Goal: Find specific page/section

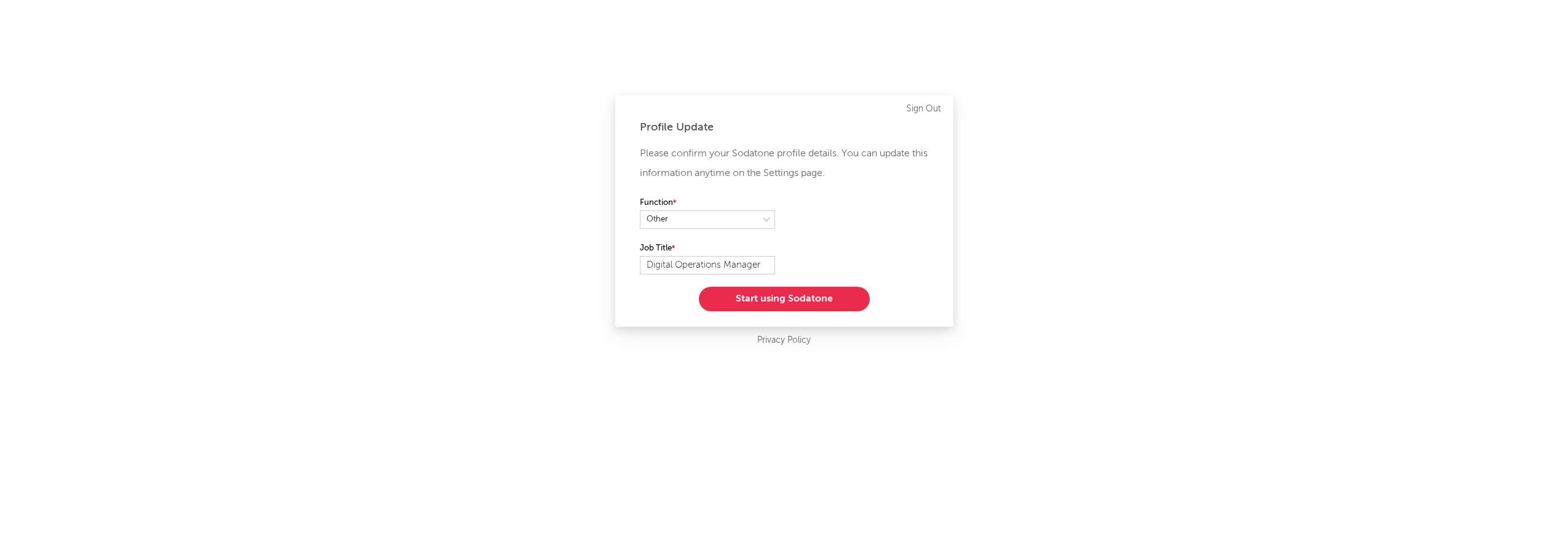
select select "other"
click at [806, 295] on button "Start using Sodatone" at bounding box center [784, 298] width 171 height 25
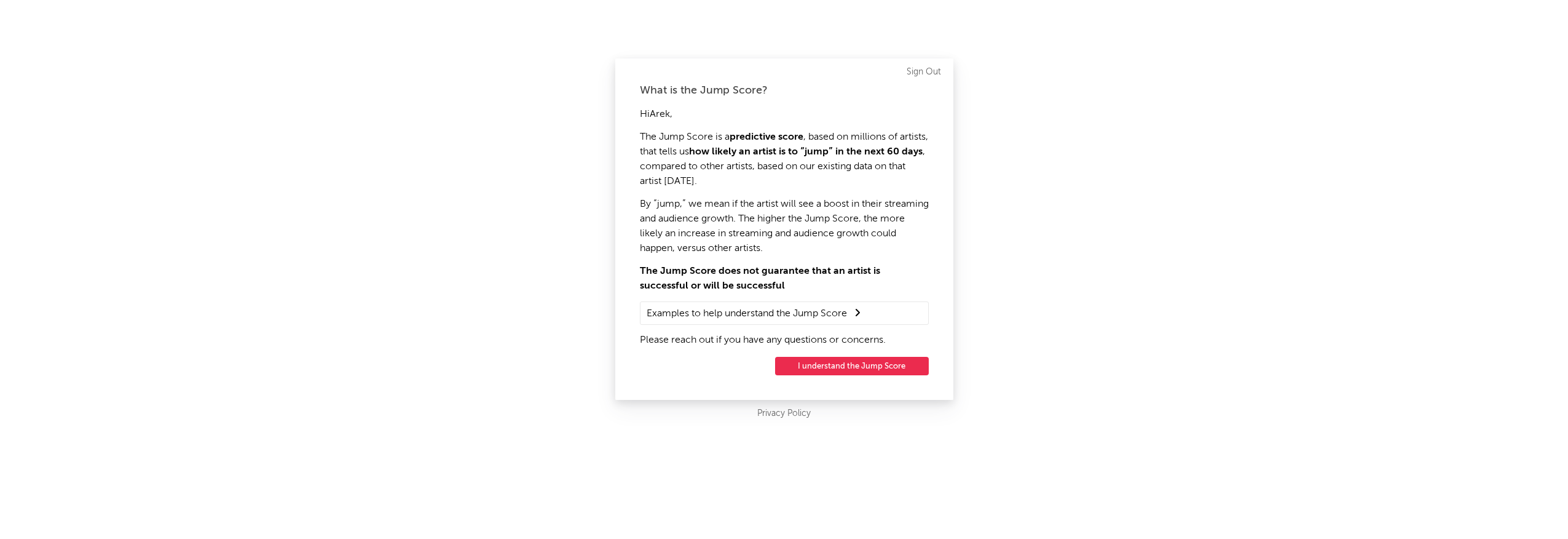
click at [840, 361] on button "I understand the Jump Score" at bounding box center [851, 366] width 153 height 19
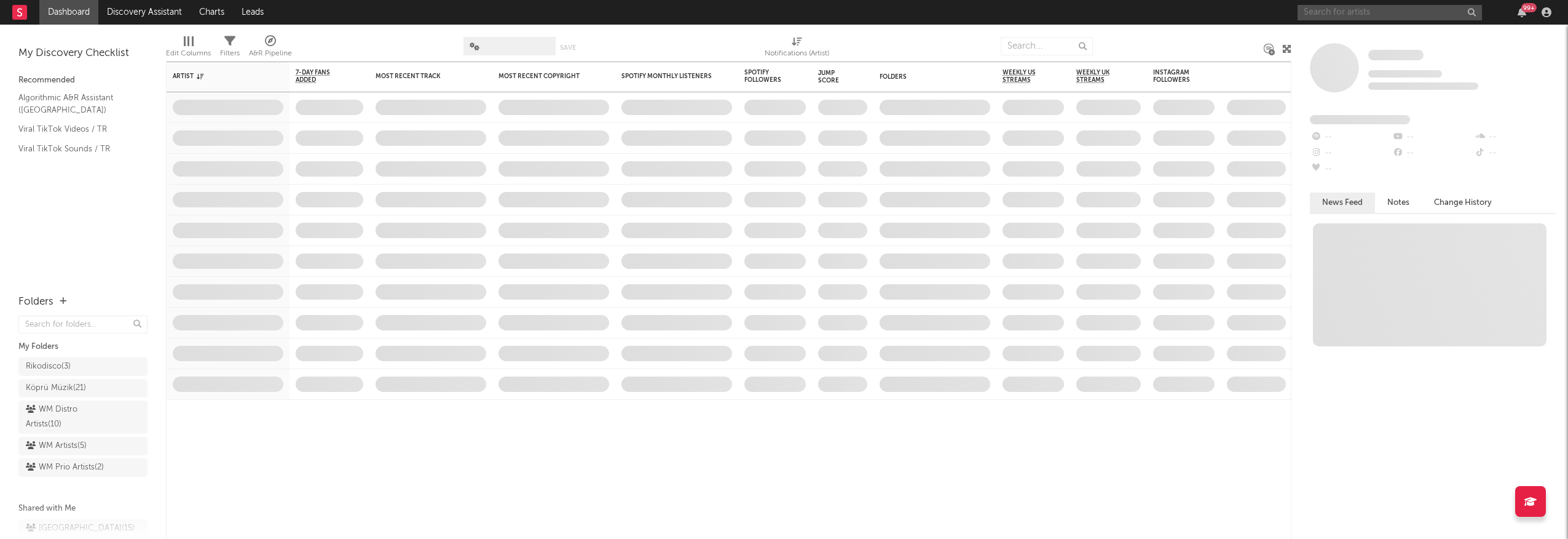
click at [1337, 14] on input "text" at bounding box center [1390, 13] width 185 height 16
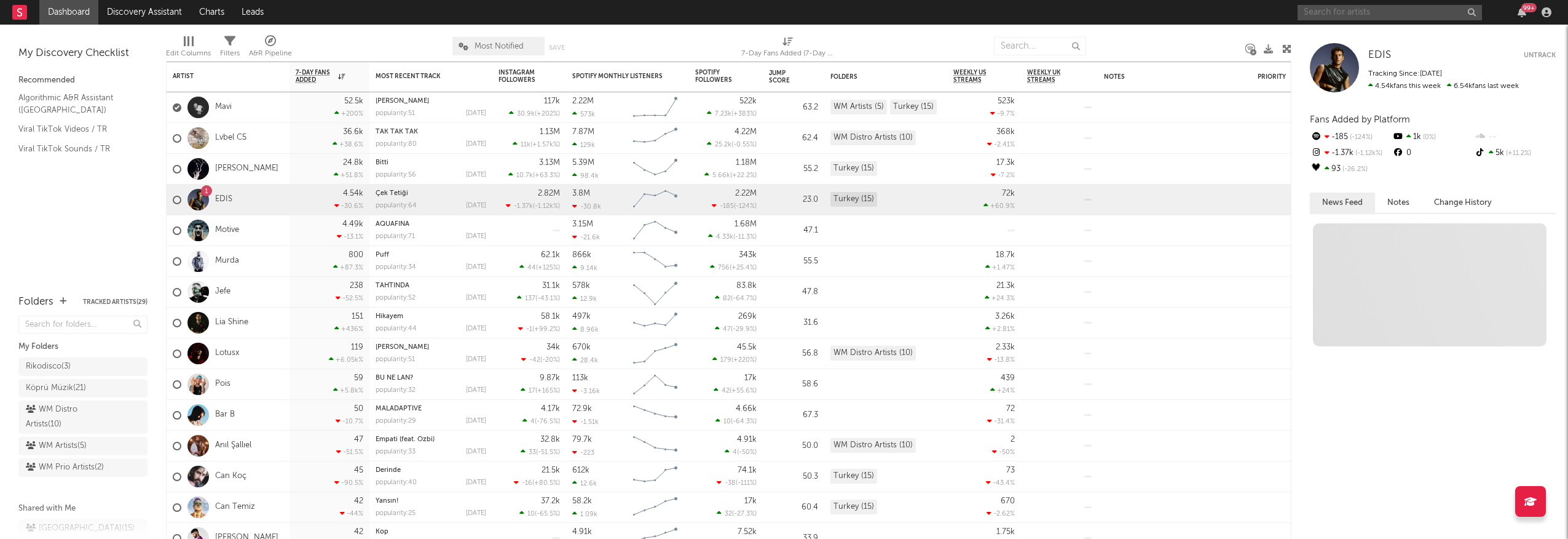
click at [1350, 11] on input "text" at bounding box center [1390, 13] width 185 height 16
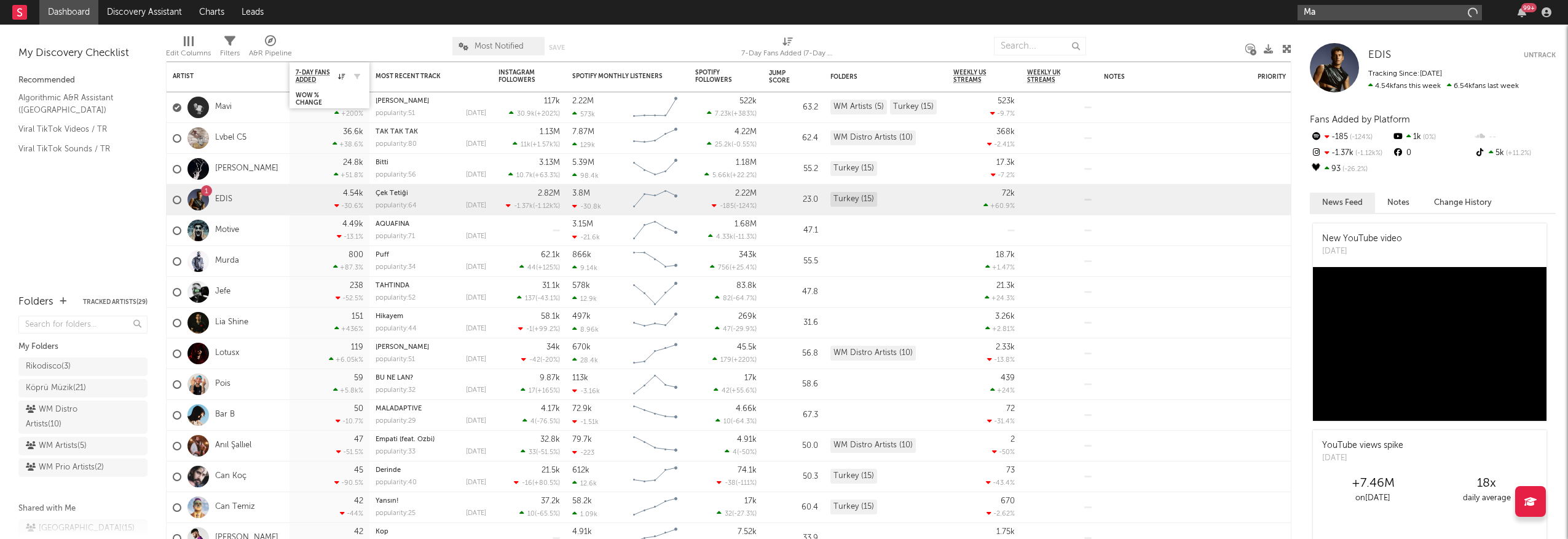
type input "M"
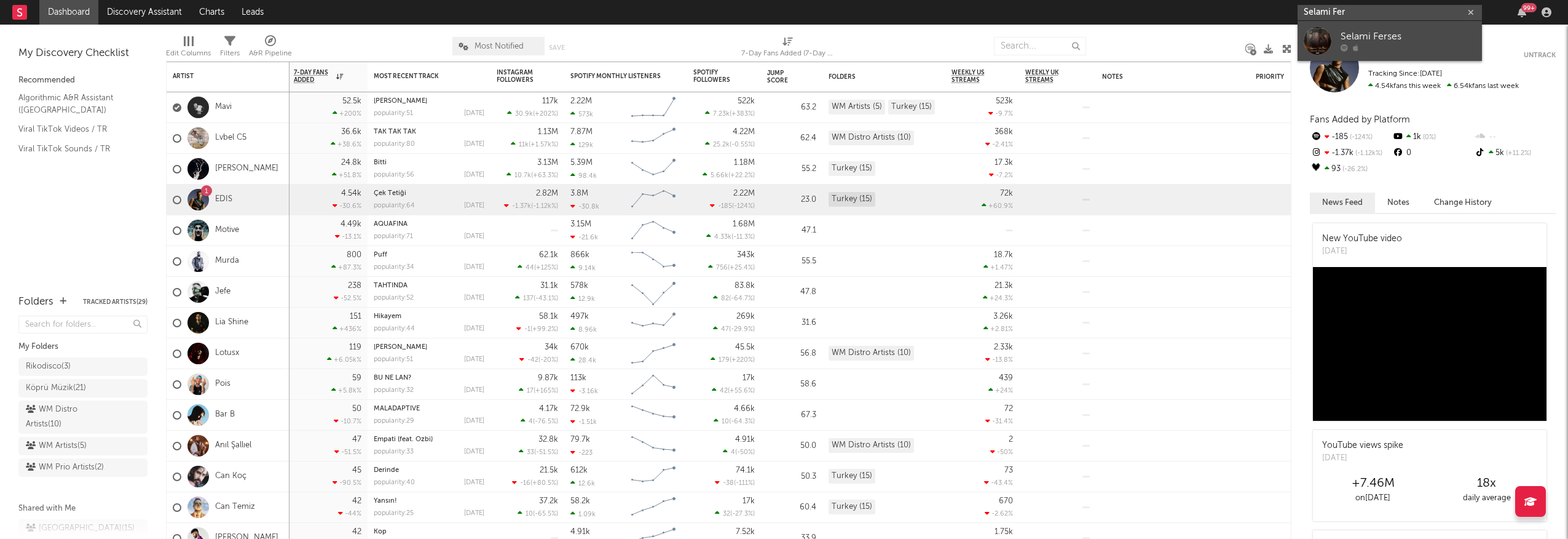
type input "Selami Fer"
click at [1371, 47] on div at bounding box center [1408, 48] width 136 height 8
